Goal: Navigation & Orientation: Go to known website

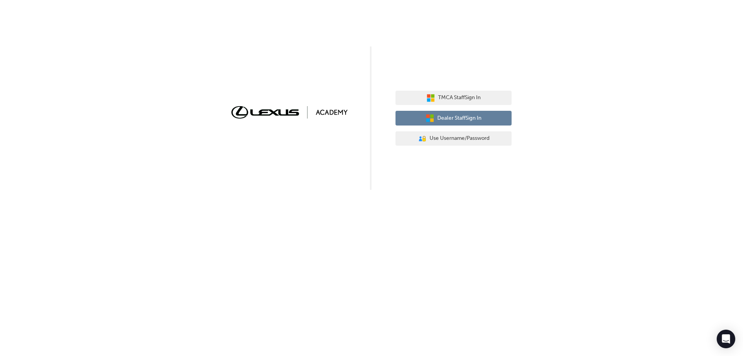
click at [455, 117] on span "Dealer Staff Sign In" at bounding box center [460, 118] width 44 height 9
